Goal: Obtain resource: Download file/media

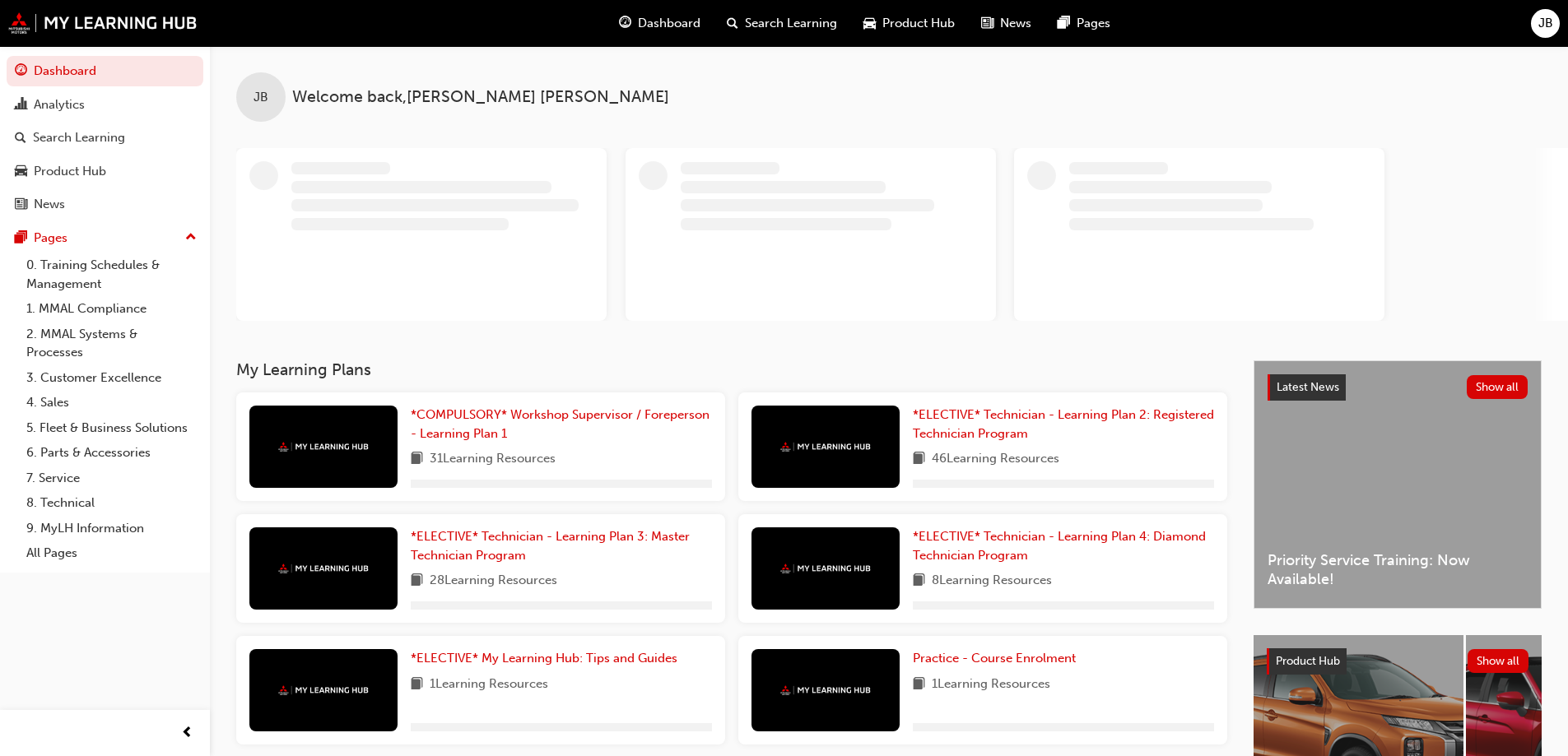
click at [915, 24] on span "Product Hub" at bounding box center [918, 23] width 73 height 19
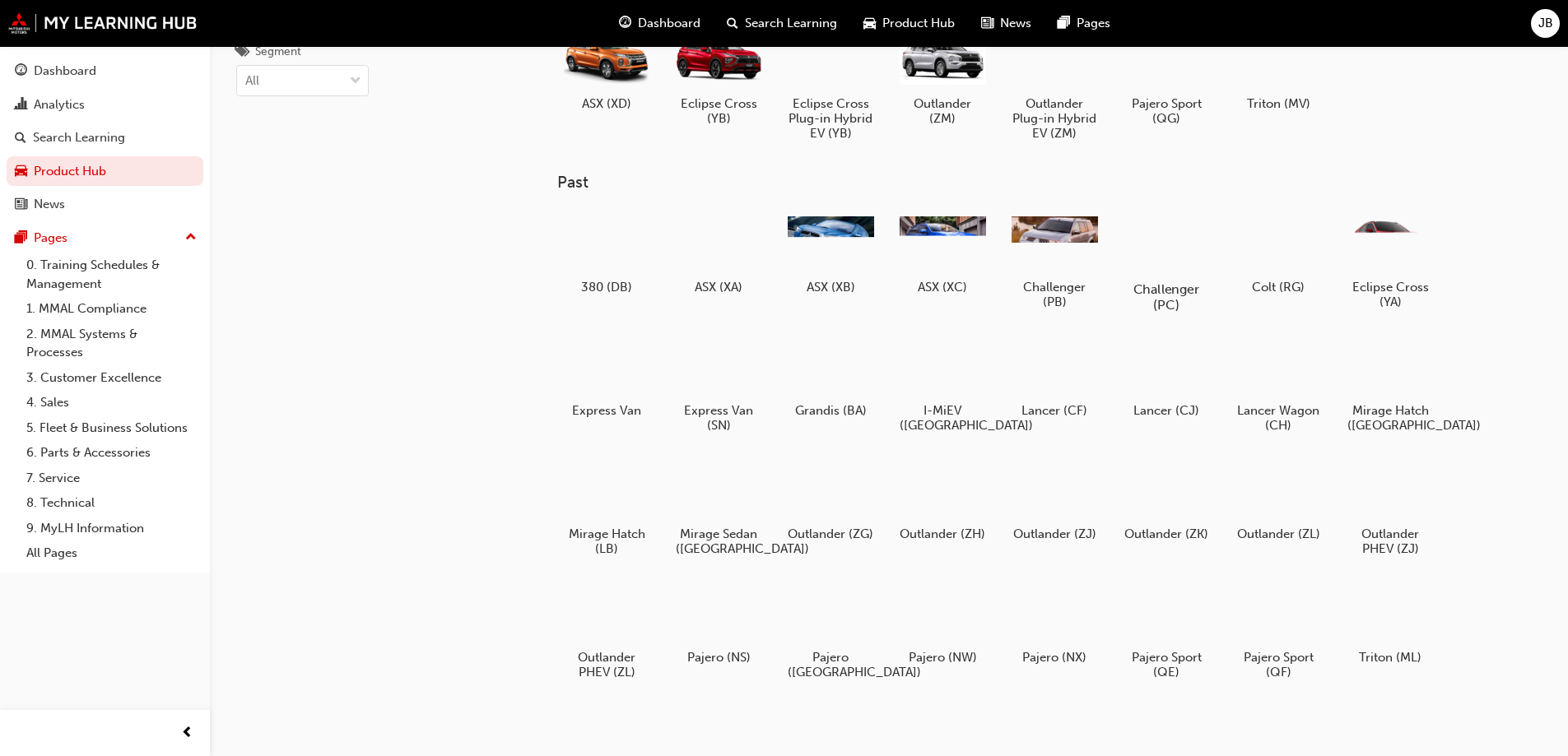
scroll to position [200, 0]
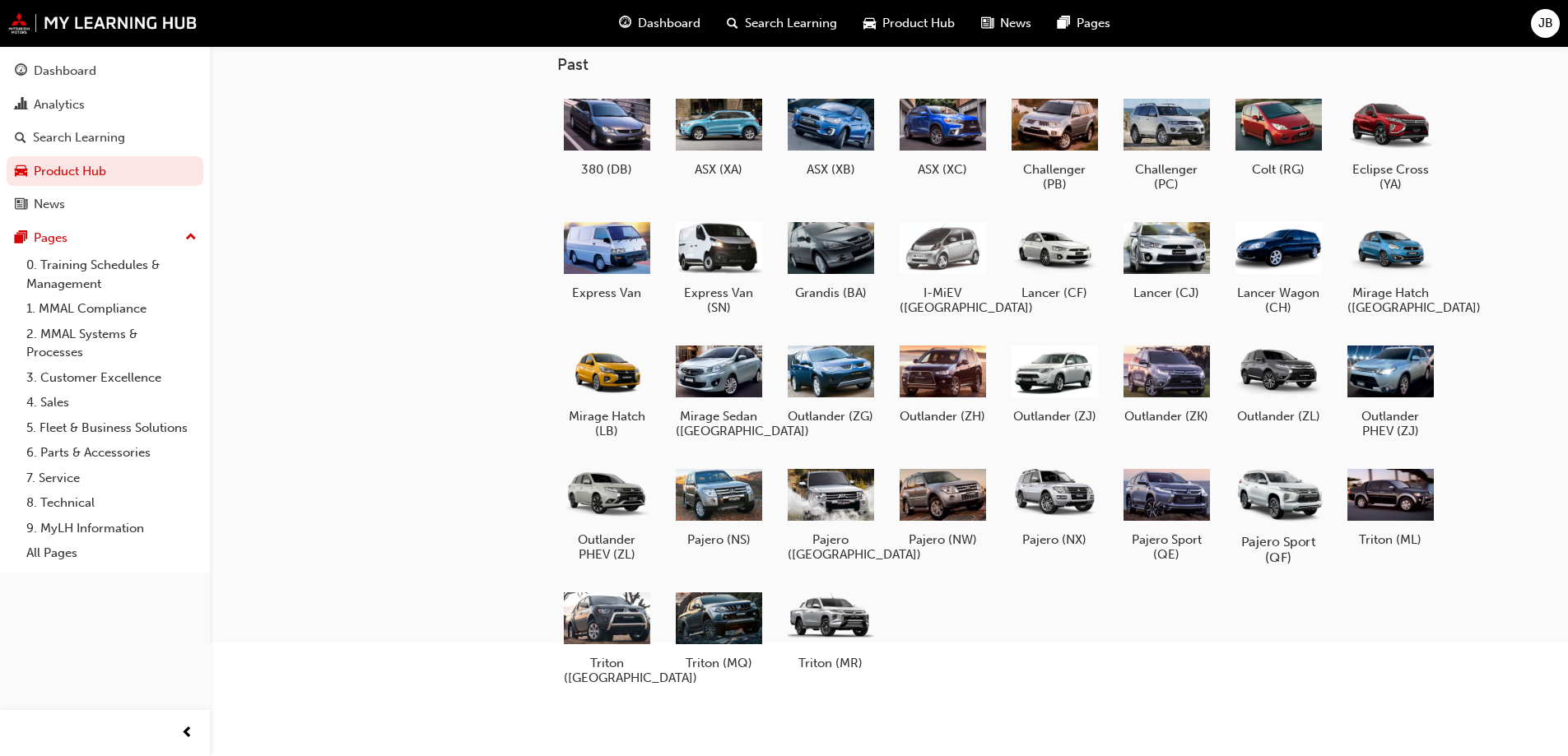
click at [1280, 495] on div at bounding box center [1277, 495] width 91 height 66
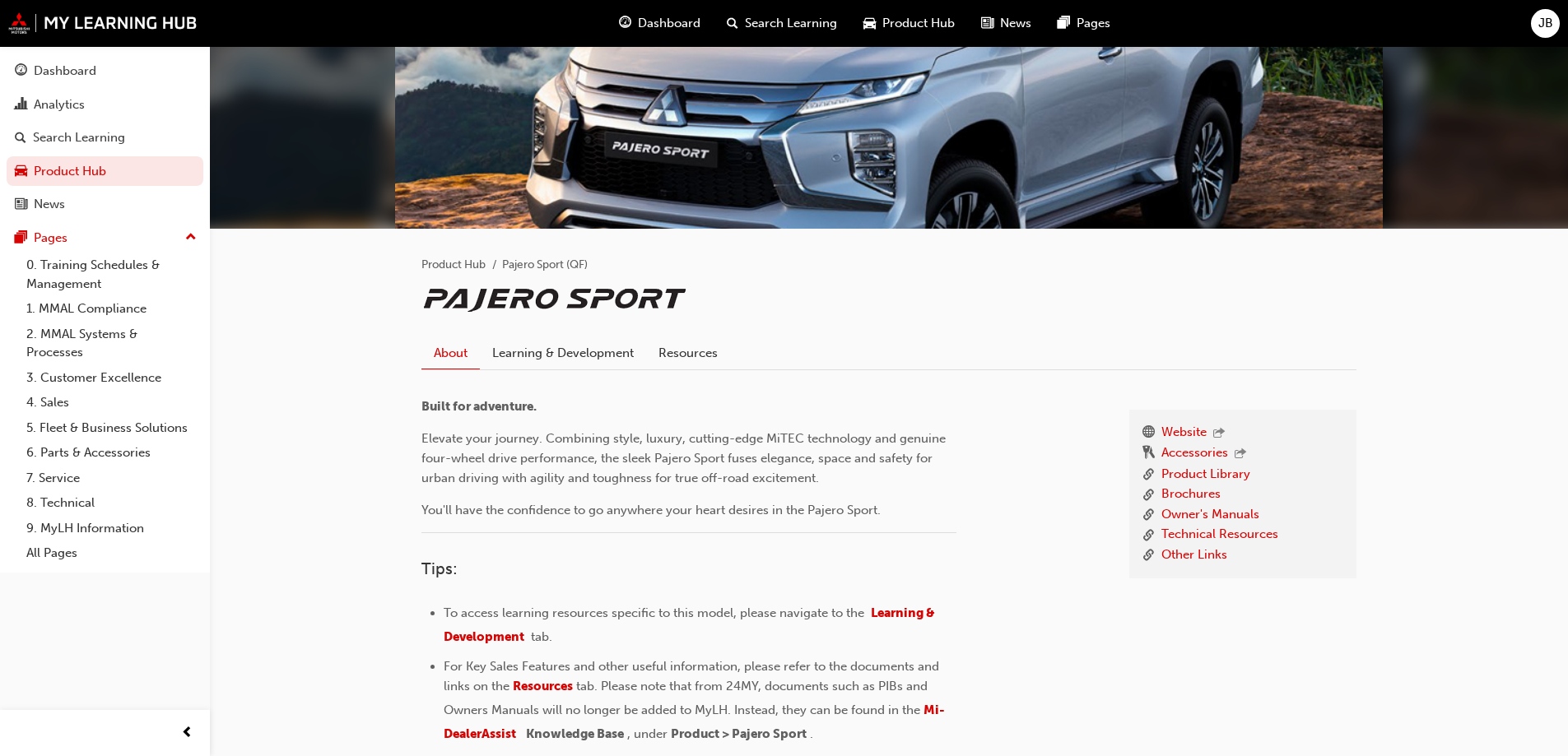
scroll to position [165, 0]
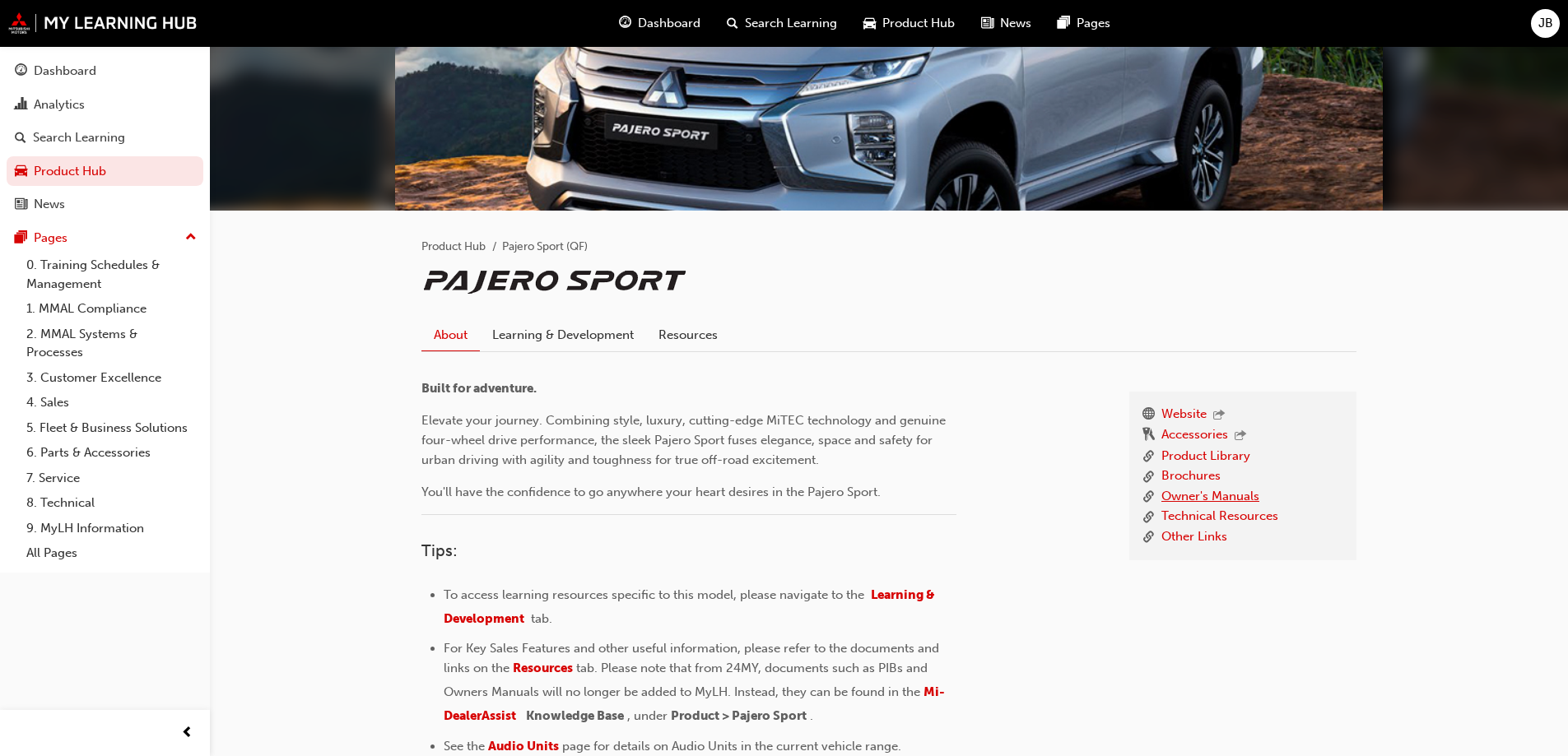
click at [1228, 501] on link "Owner's Manuals" at bounding box center [1210, 497] width 98 height 20
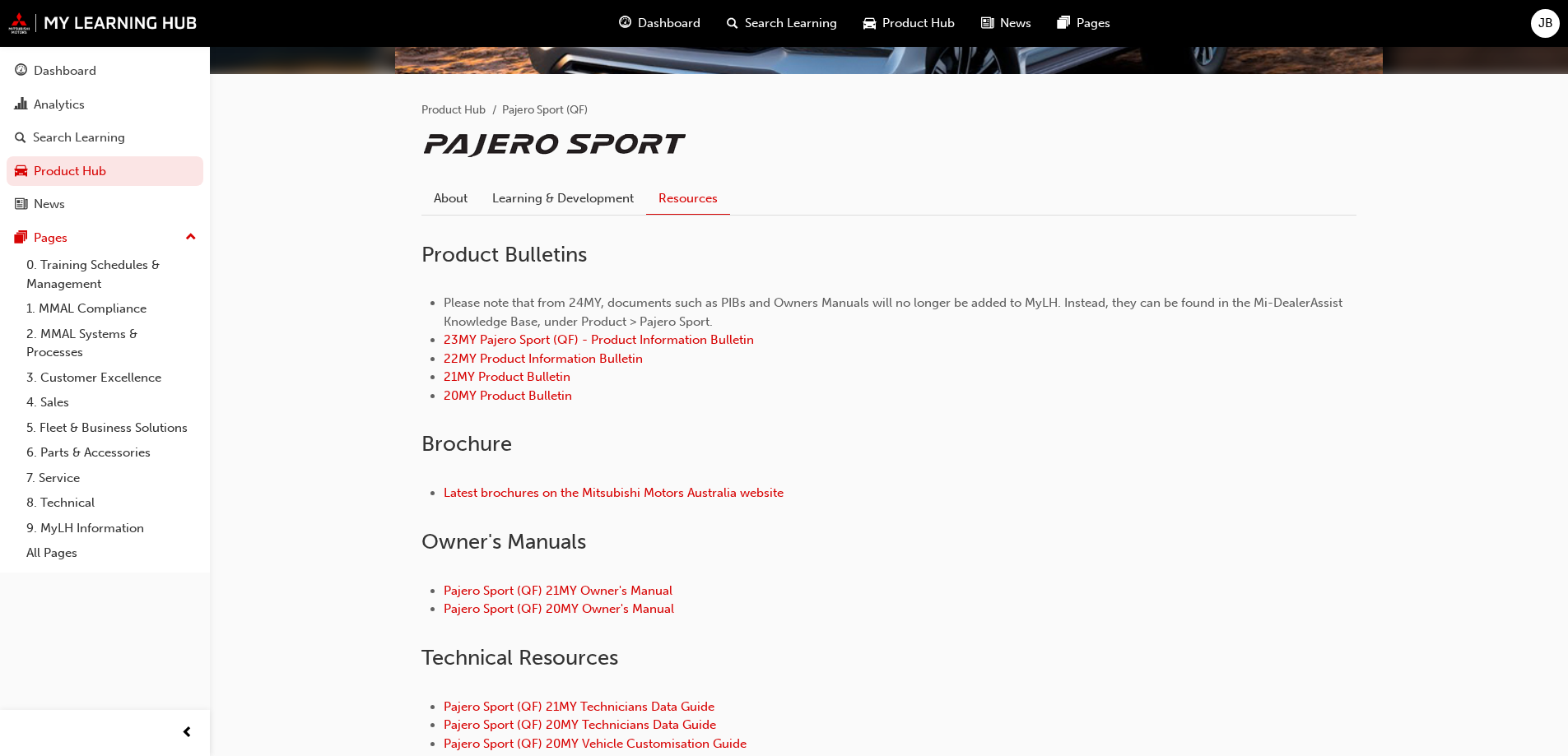
scroll to position [329, 0]
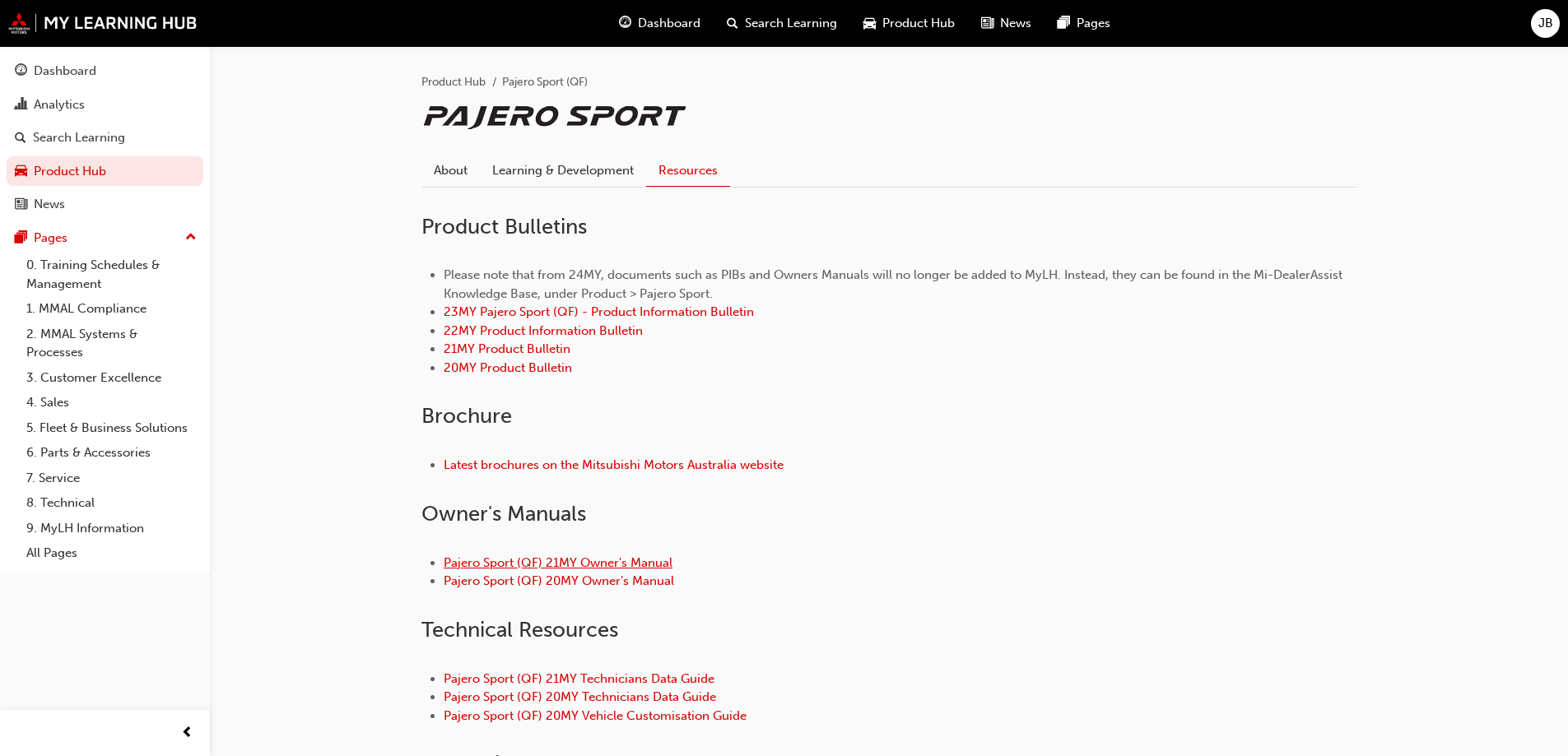
click at [588, 562] on link "Pajero Sport (QF) 21MY Owner's Manual" at bounding box center [558, 562] width 229 height 15
